Goal: Task Accomplishment & Management: Complete application form

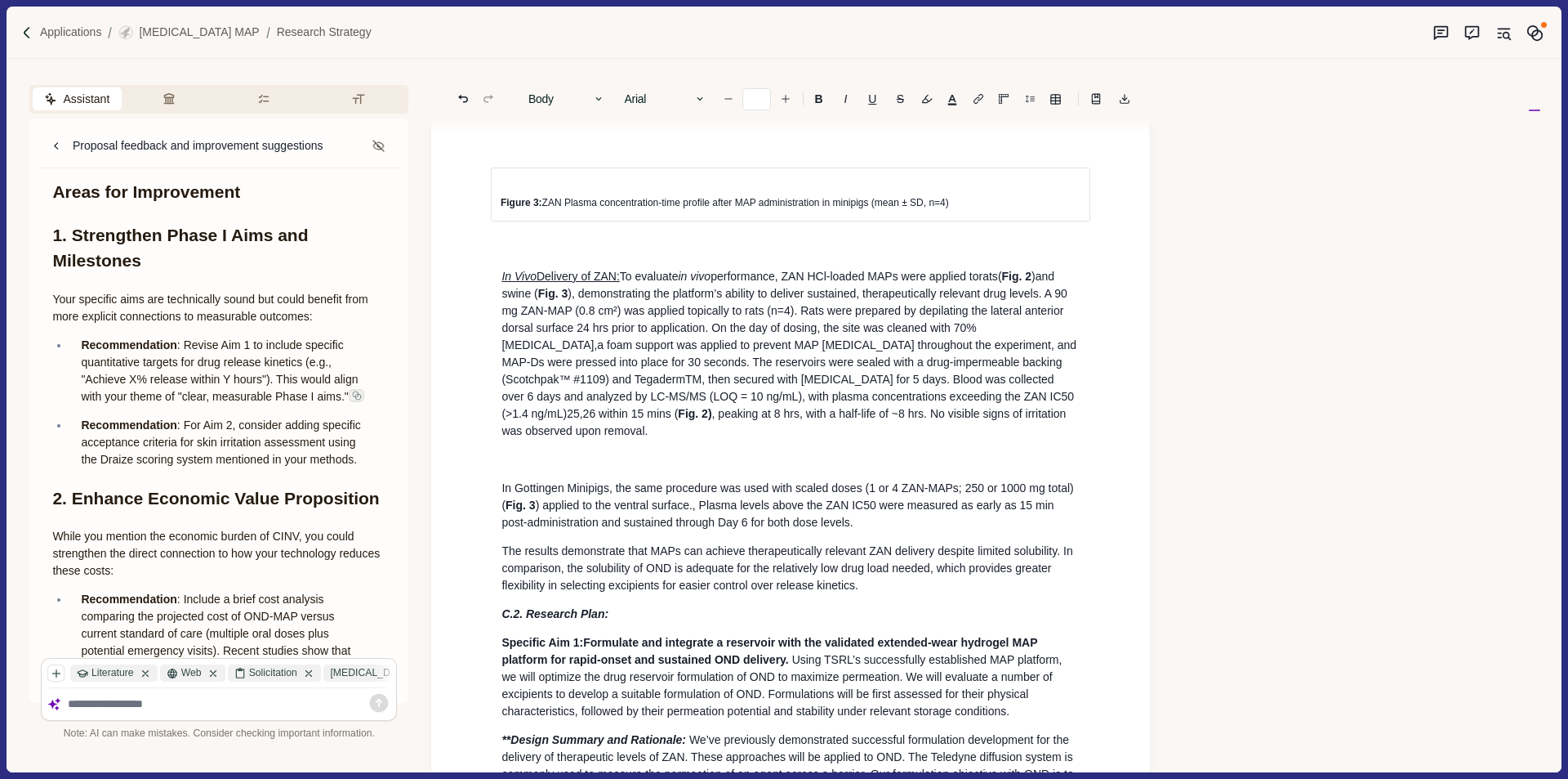
scroll to position [4167, 0]
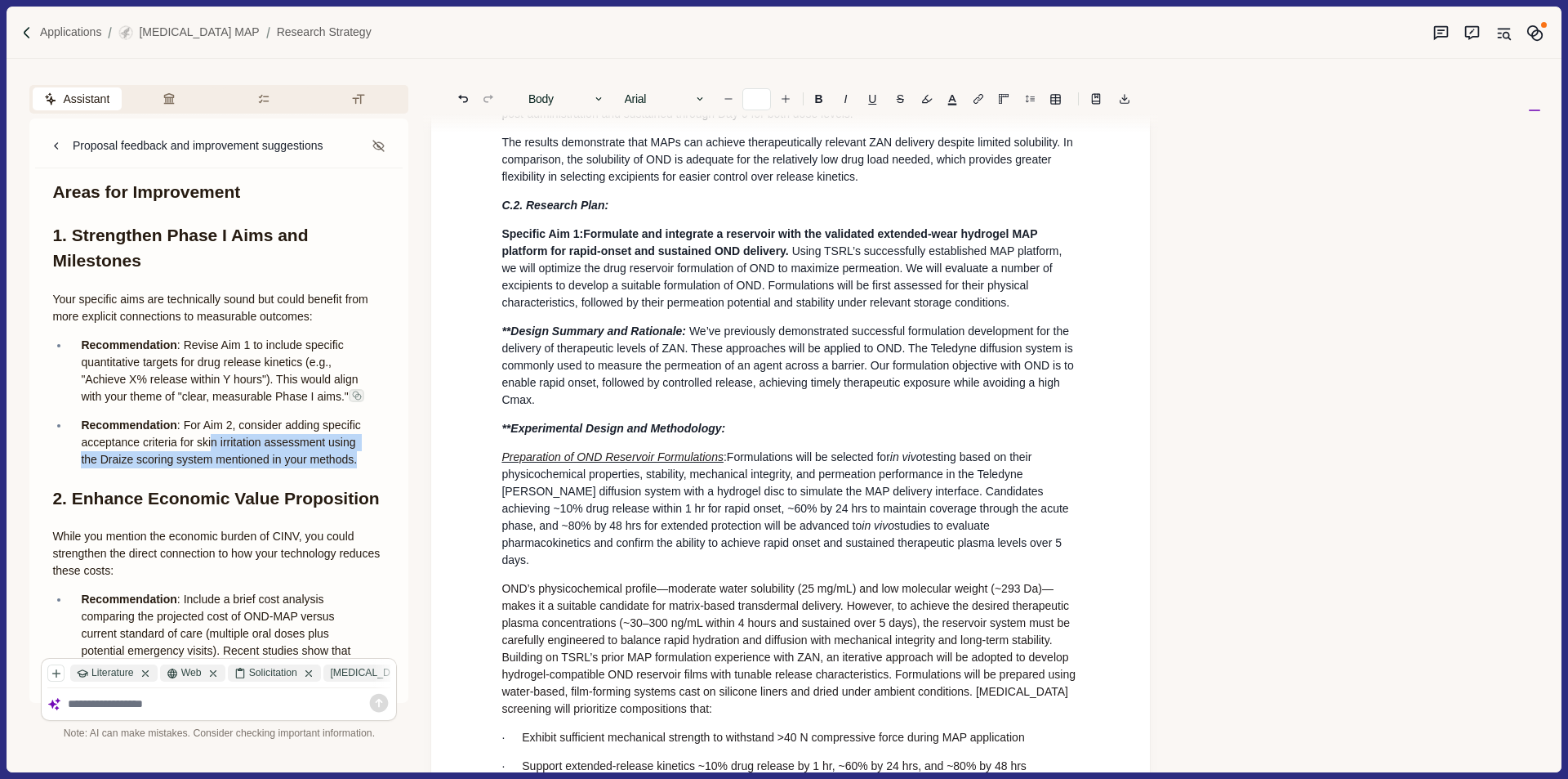
drag, startPoint x: 362, startPoint y: 460, endPoint x: 207, endPoint y: 435, distance: 157.0
click at [207, 435] on li "Recommendation : For Aim 2, consider adding specific acceptance criteria for sk…" at bounding box center [228, 442] width 316 height 52
click at [286, 433] on p "Recommendation : For Aim 2, consider adding specific acceptance criteria for sk…" at bounding box center [228, 442] width 293 height 52
drag, startPoint x: 367, startPoint y: 398, endPoint x: 80, endPoint y: 347, distance: 291.5
click at [80, 347] on li "Recommendation : Revise Aim 1 to include specific quantitative targets for drug…" at bounding box center [228, 371] width 316 height 69
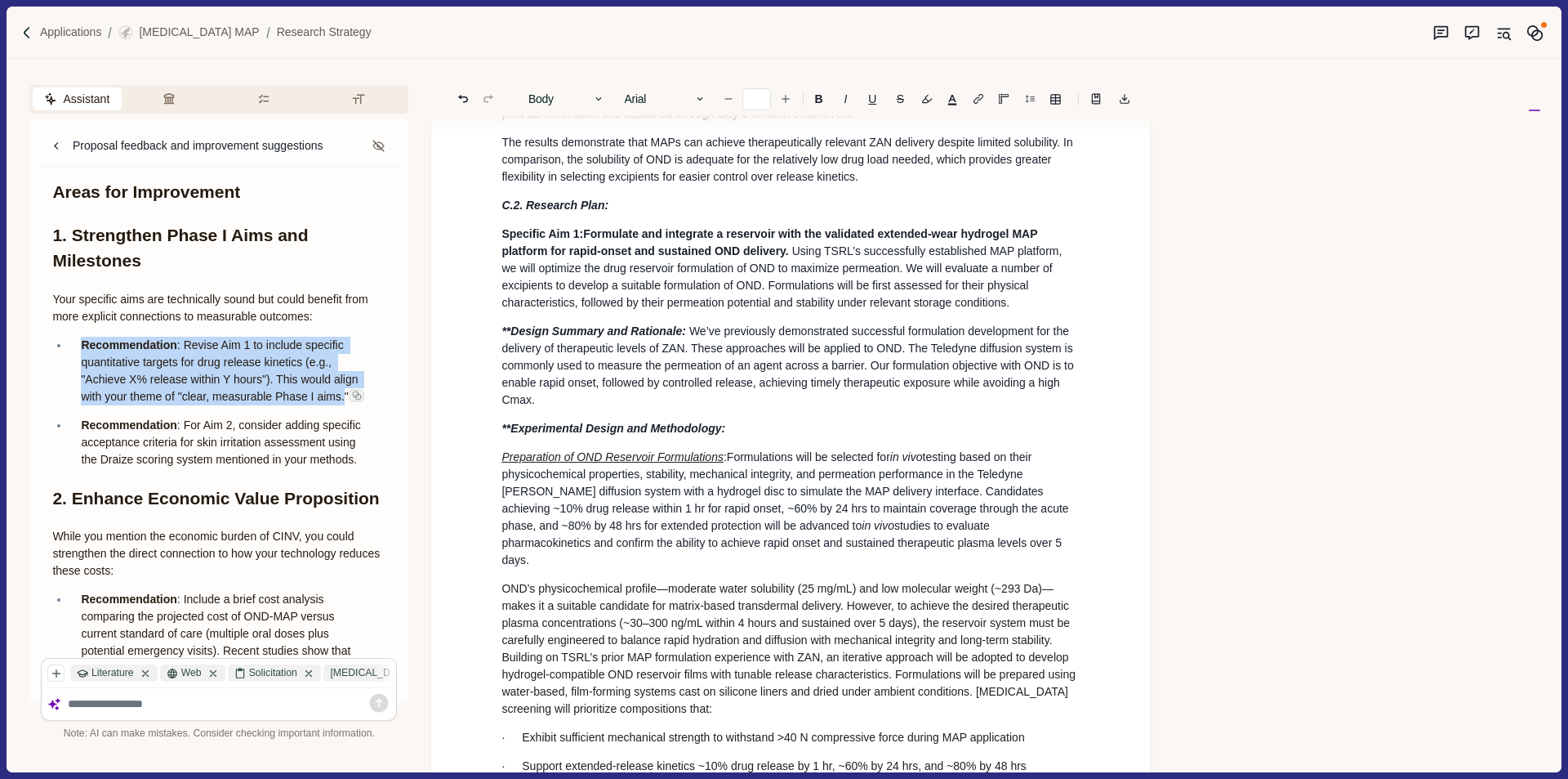
drag, startPoint x: 80, startPoint y: 346, endPoint x: 362, endPoint y: 396, distance: 286.4
click at [362, 396] on li "Recommendation : Revise Aim 1 to include specific quantitative targets for drug…" at bounding box center [228, 371] width 316 height 69
copy p "Recommendation : Revise Aim 1 to include specific quantitative targets for drug…"
click at [270, 704] on textarea at bounding box center [230, 704] width 324 height 14
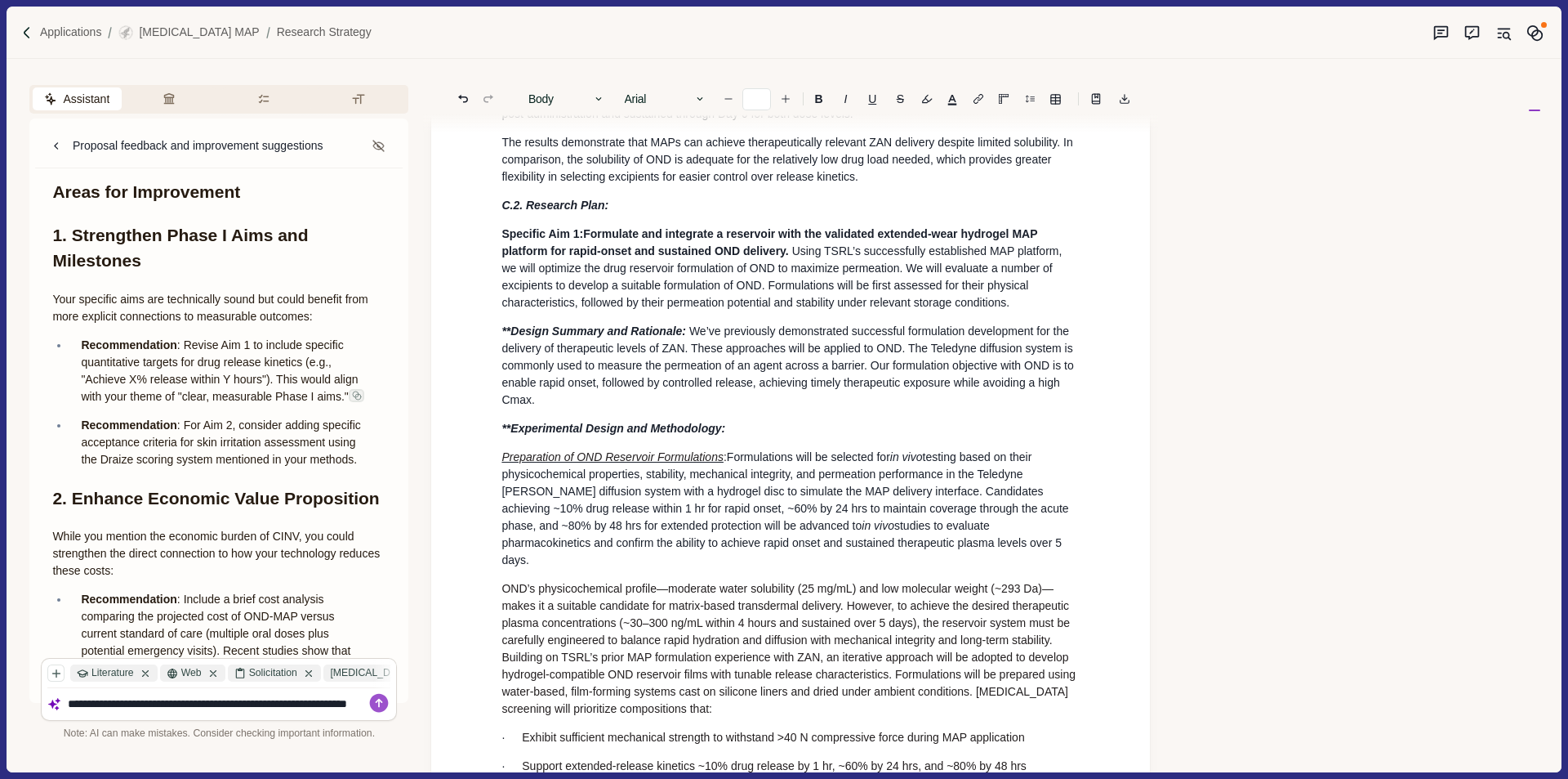
paste textarea "**********"
type textarea "**********"
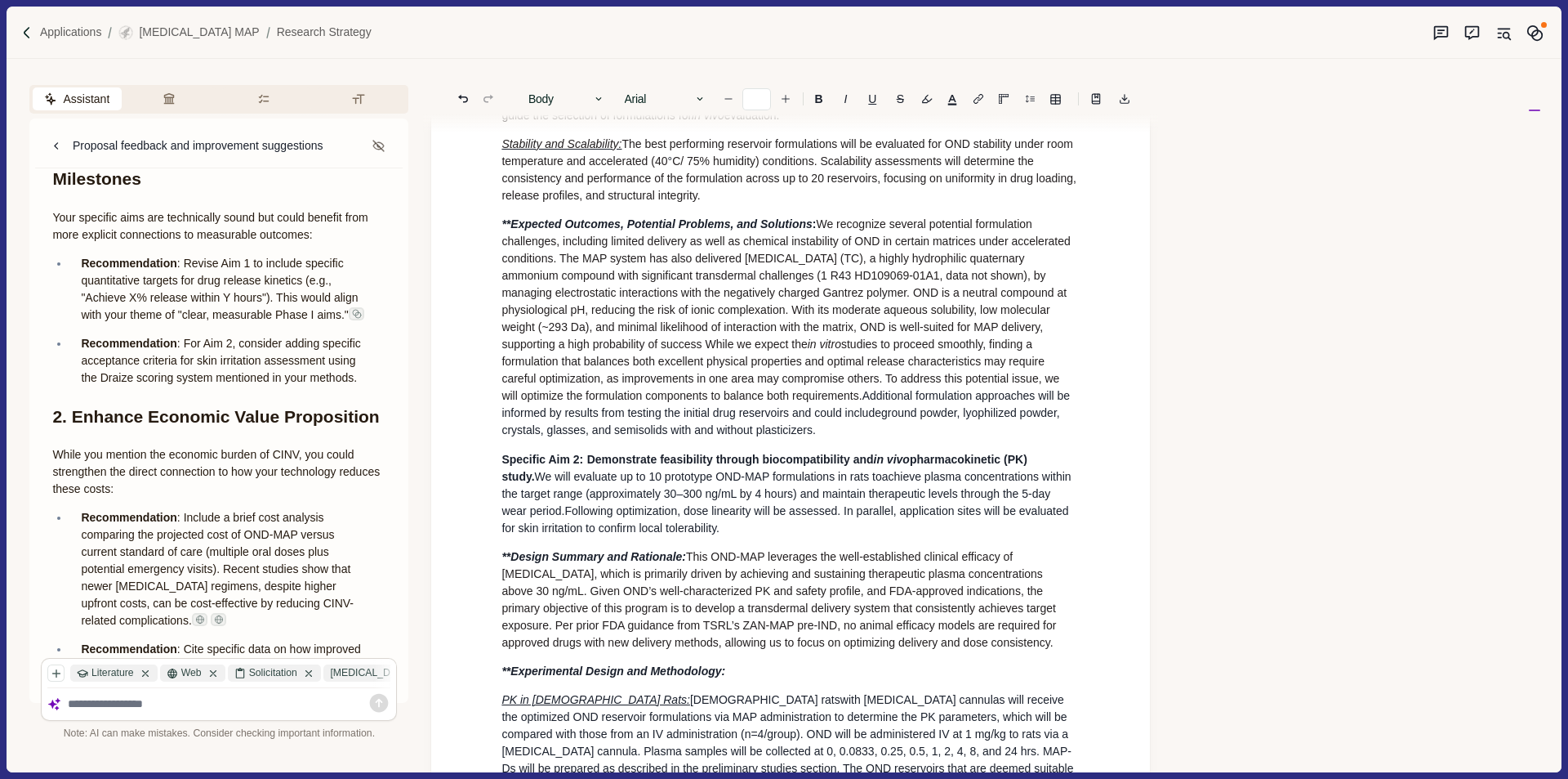
scroll to position [6129, 0]
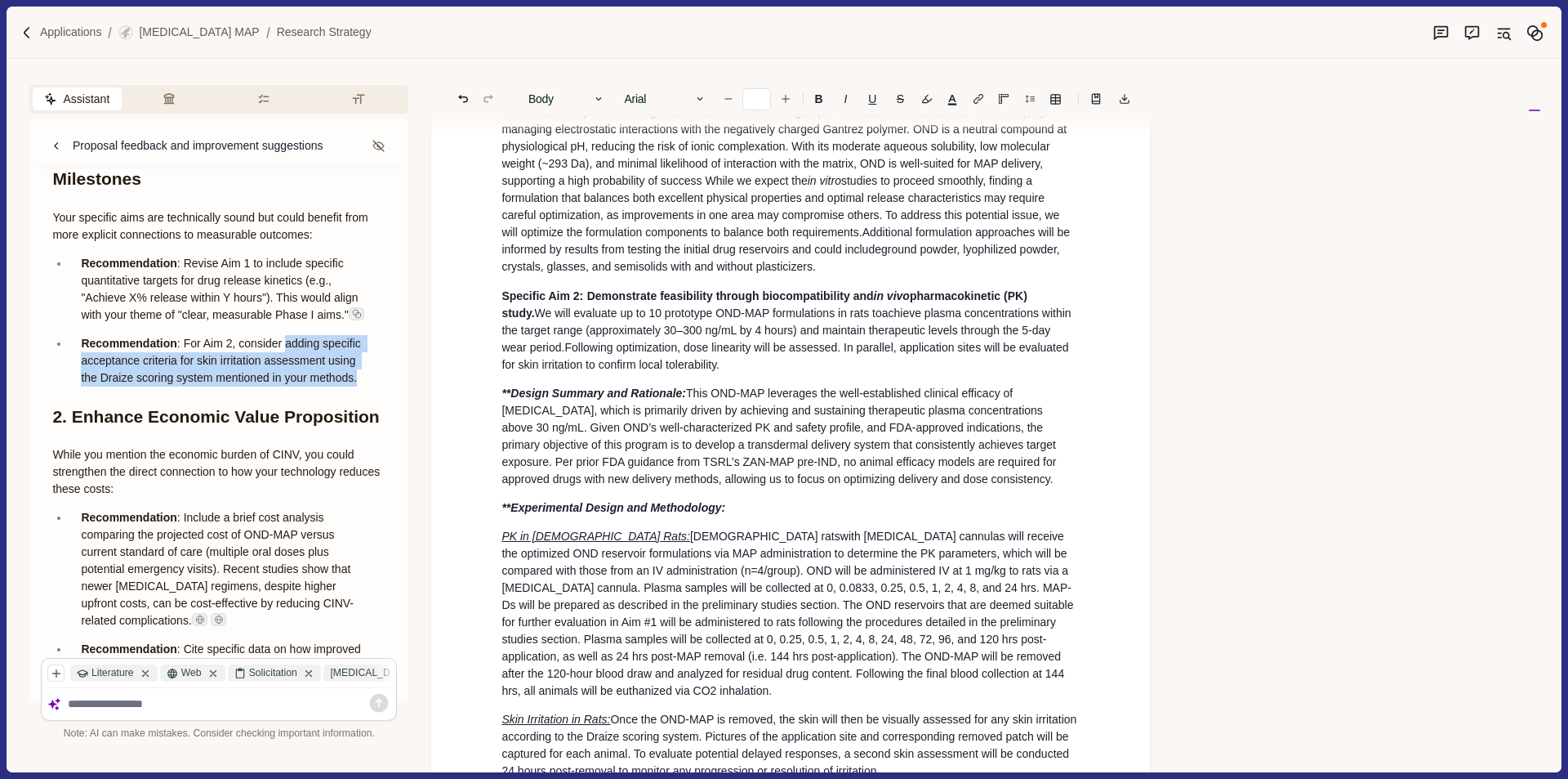
drag, startPoint x: 284, startPoint y: 346, endPoint x: 357, endPoint y: 380, distance: 80.5
click at [357, 380] on p "Recommendation : For Aim 2, consider adding specific acceptance criteria for sk…" at bounding box center [228, 361] width 293 height 52
copy p "adding specific acceptance criteria for skin irritation assessment using the Dr…"
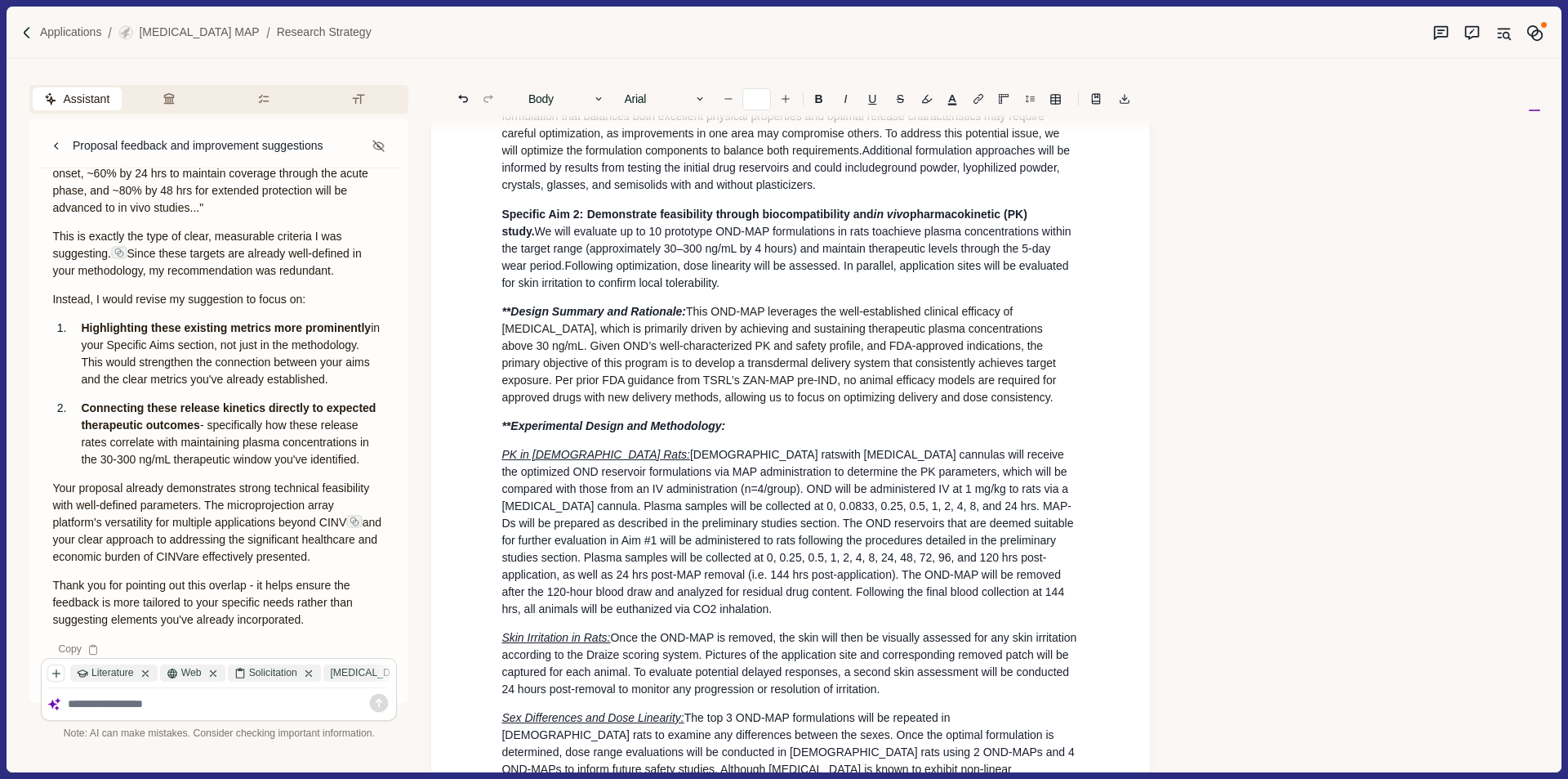
scroll to position [3425, 0]
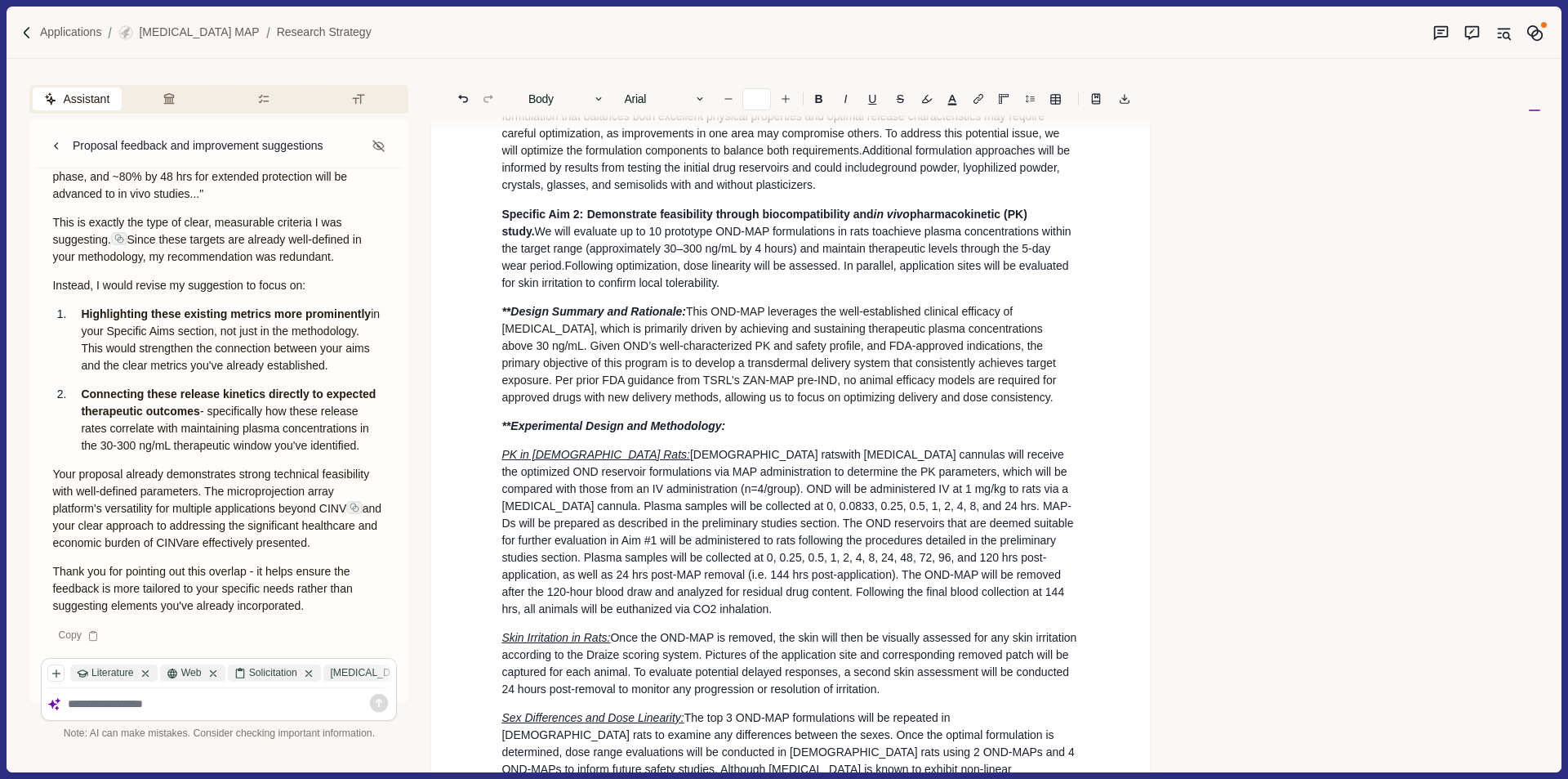
drag, startPoint x: 366, startPoint y: 430, endPoint x: 79, endPoint y: 377, distance: 291.9
click at [79, 385] on li "Connecting these release kinetics directly to expected therapeutic outcomes - s…" at bounding box center [234, 420] width 328 height 69
copy p "Connecting these release kinetics directly to expected therapeutic outcomes - s…"
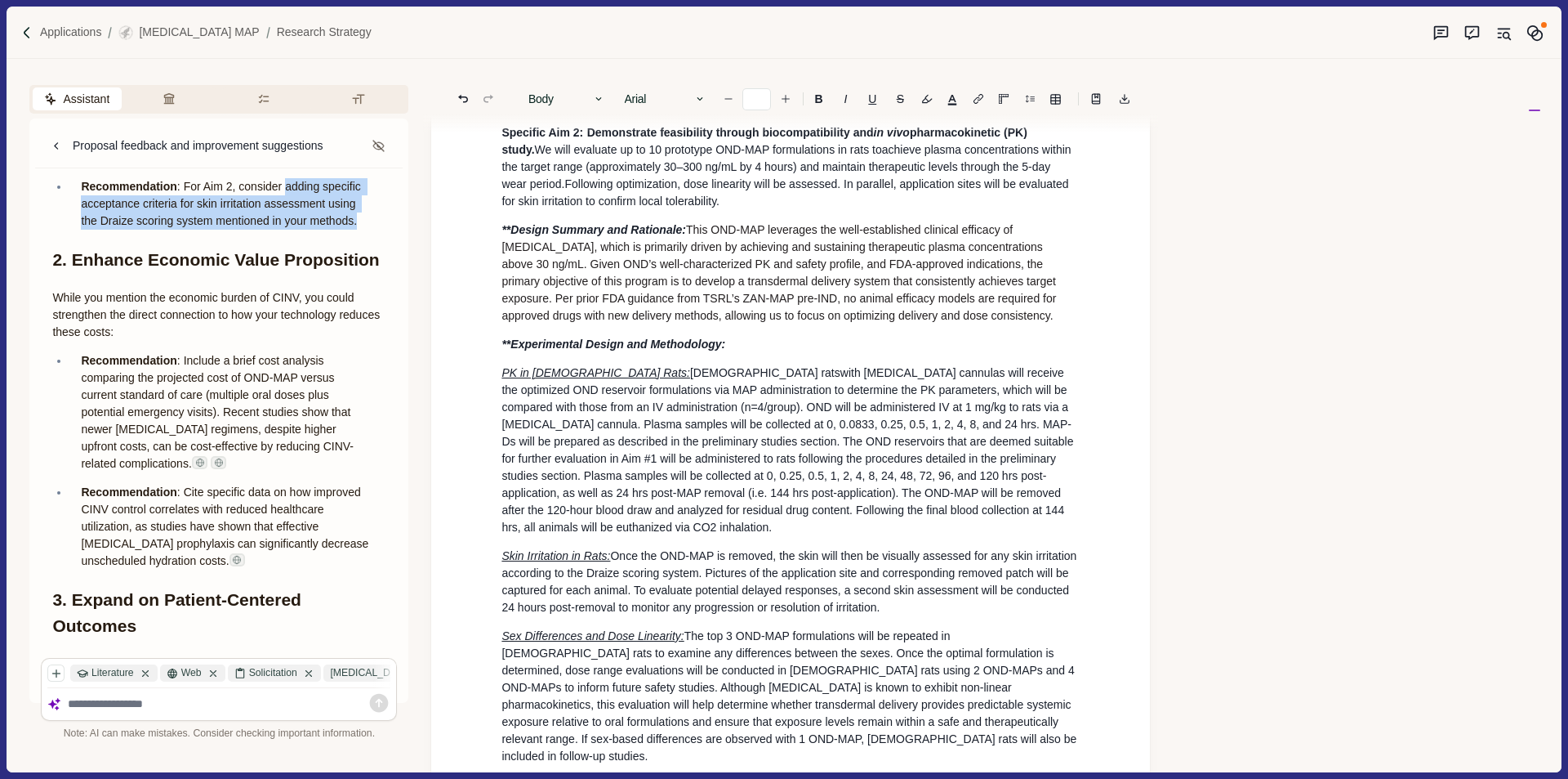
scroll to position [1055, 0]
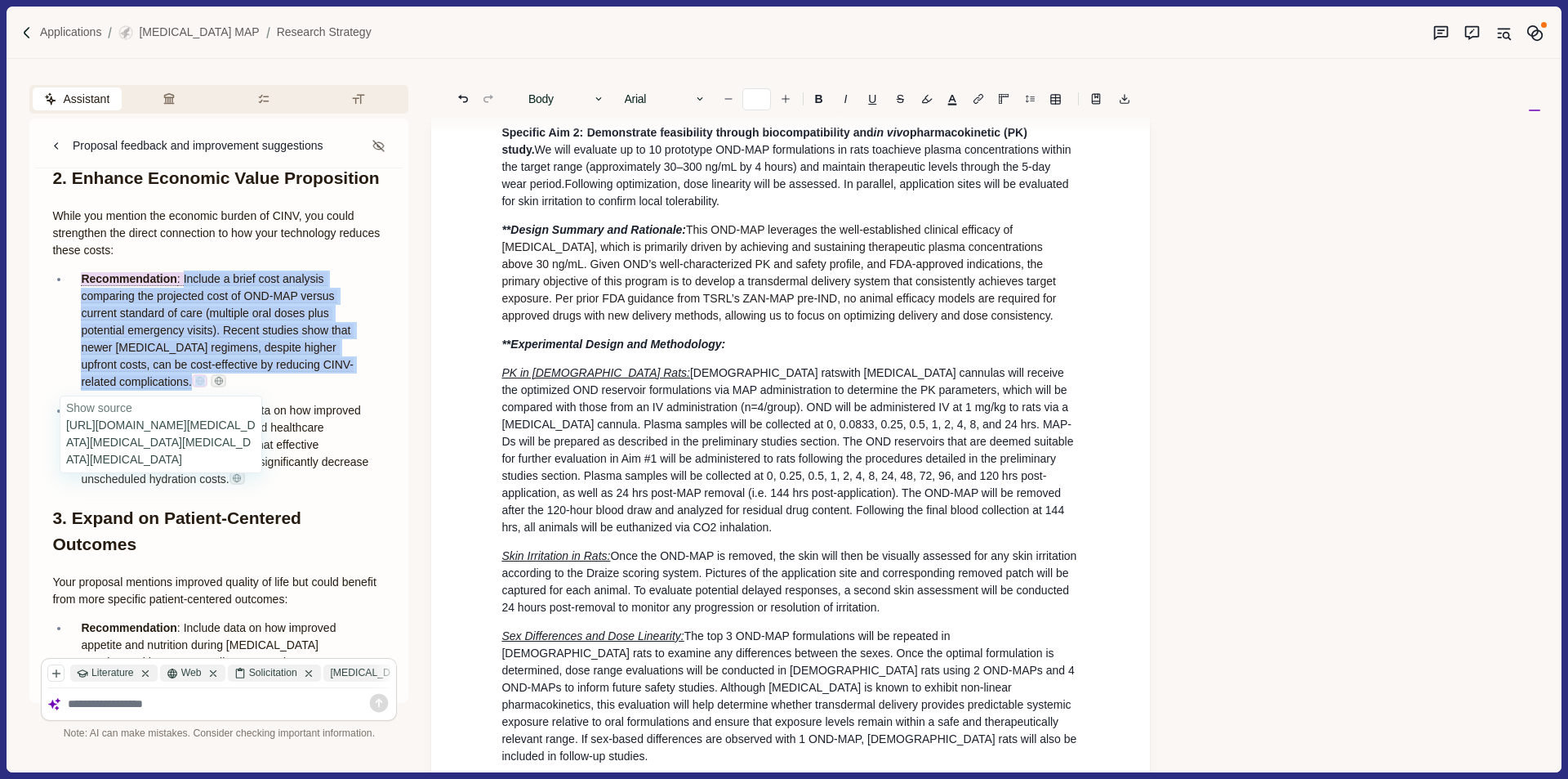
drag, startPoint x: 183, startPoint y: 278, endPoint x: 158, endPoint y: 387, distance: 111.8
click at [158, 387] on p "Recommendation : Include a brief cost analysis comparing the projected cost of …" at bounding box center [228, 330] width 293 height 120
copy span "Include a brief cost analysis comparing the projected cost of OND-MAP versus cu…"
